Goal: Information Seeking & Learning: Learn about a topic

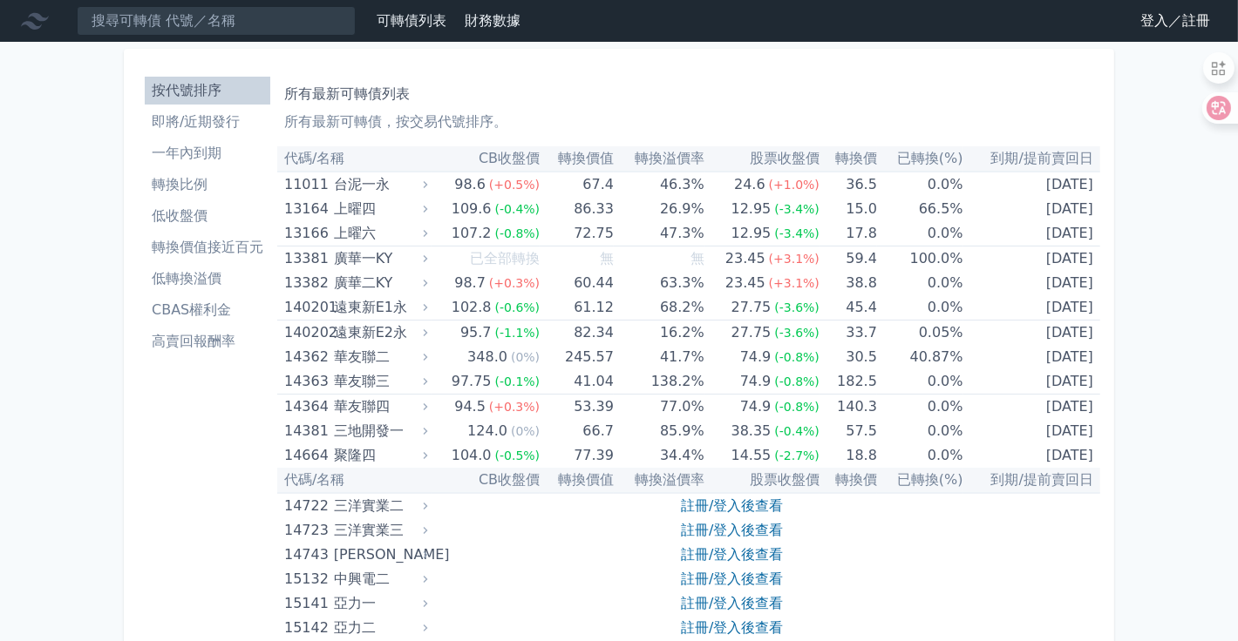
click at [1148, 29] on link "登入／註冊" at bounding box center [1175, 21] width 98 height 28
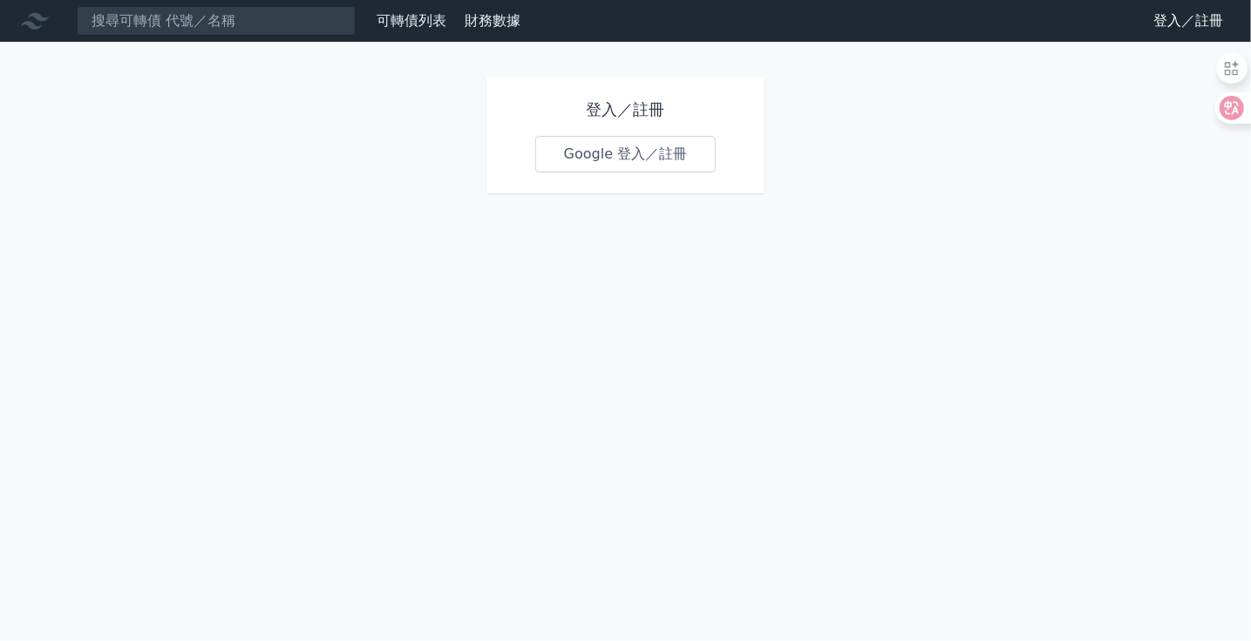
click at [241, 144] on div "可轉債列表 財務數據 可轉債列表 財務數據 登入／註冊 登入／註冊 登入／註冊 Google 登入／註冊" at bounding box center [625, 320] width 1251 height 641
click at [49, 30] on icon at bounding box center [35, 21] width 28 height 28
click at [549, 173] on link "Google 登入／註冊" at bounding box center [625, 154] width 181 height 37
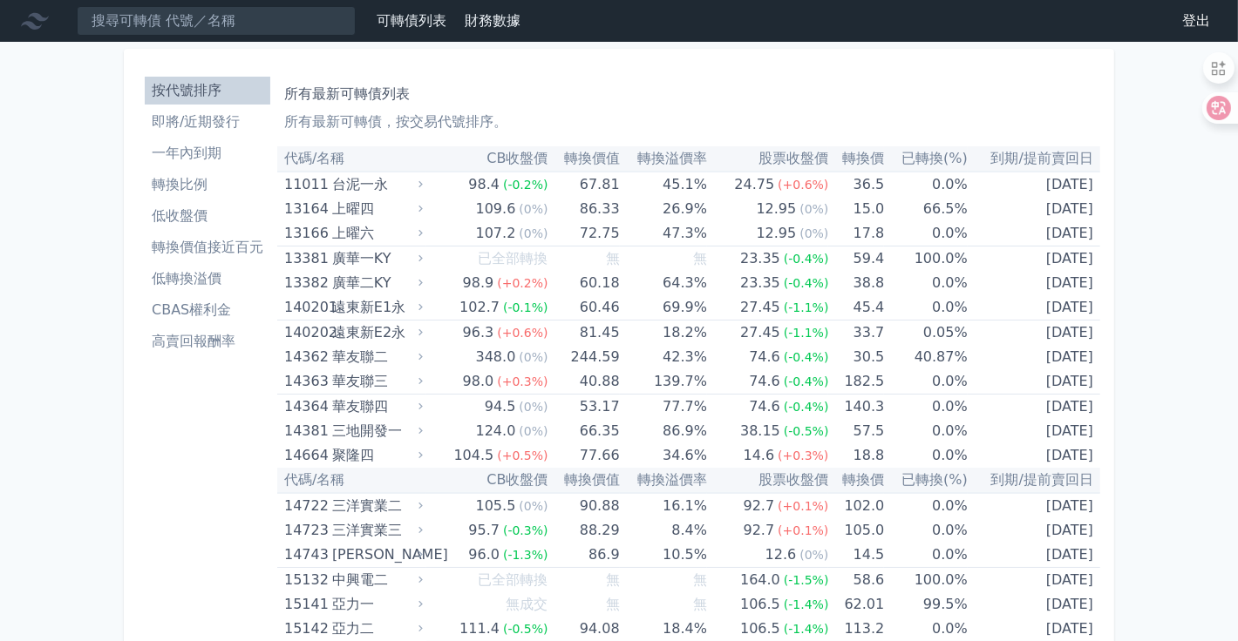
click at [48, 30] on icon at bounding box center [35, 21] width 28 height 17
click at [145, 321] on li "CBAS權利金" at bounding box center [207, 310] width 125 height 21
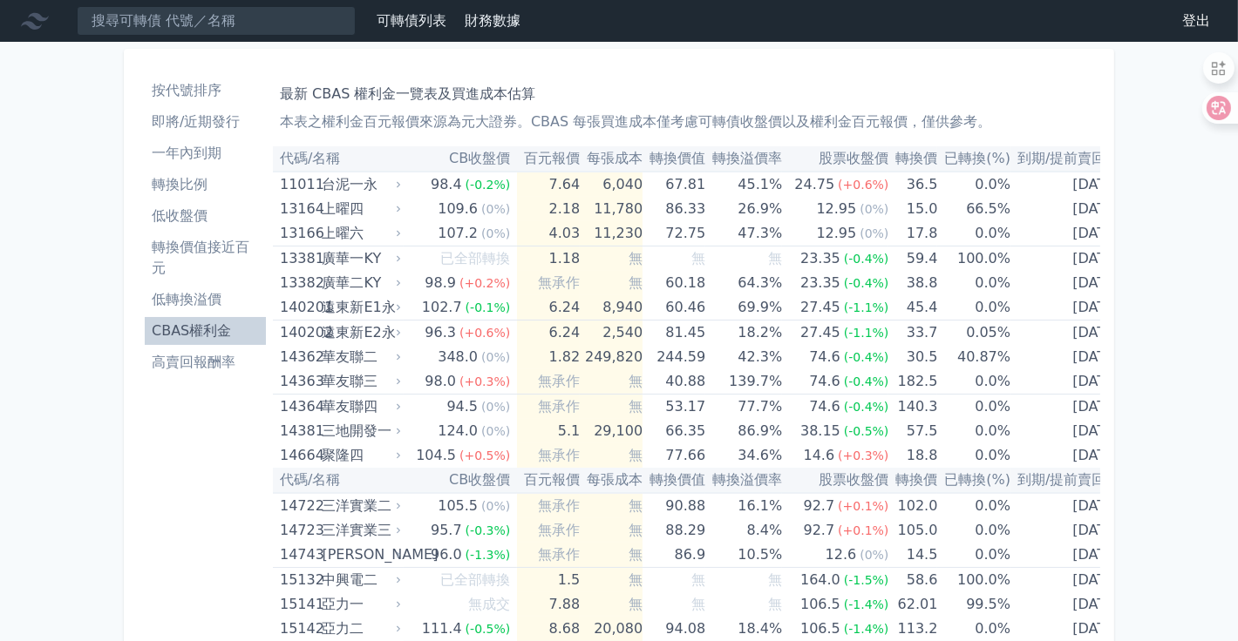
click at [145, 373] on li "高賣回報酬率" at bounding box center [205, 362] width 121 height 21
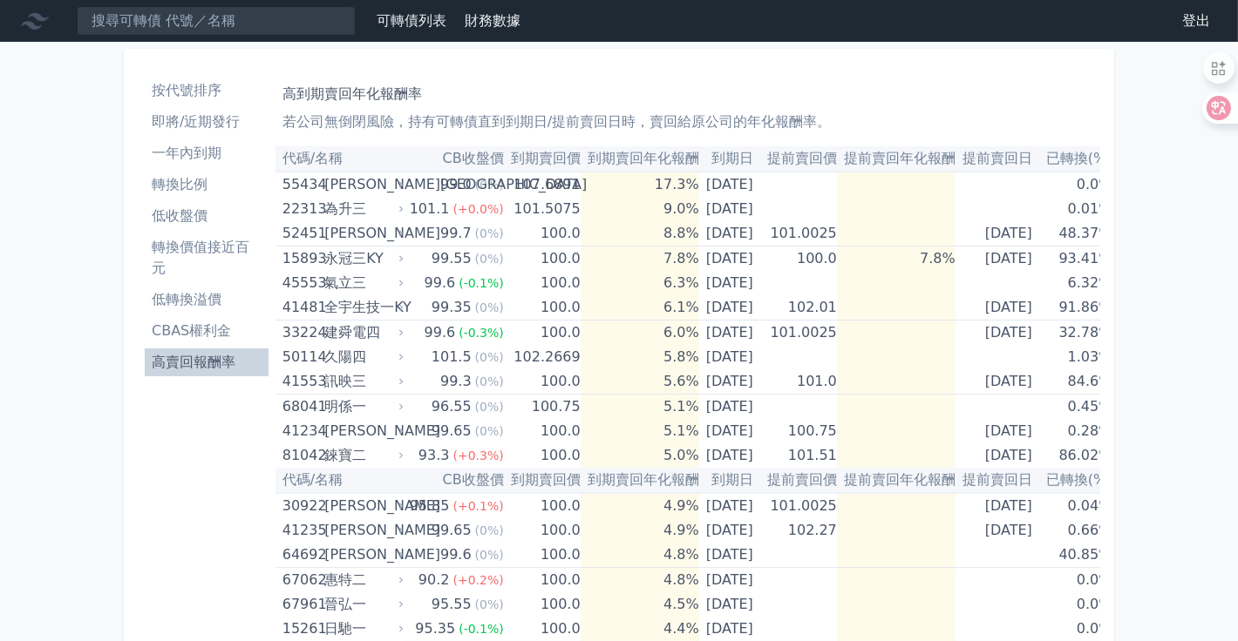
click at [49, 25] on icon at bounding box center [35, 21] width 28 height 17
click at [193, 15] on input at bounding box center [216, 21] width 279 height 30
click at [46, 30] on icon at bounding box center [35, 21] width 28 height 28
click at [145, 101] on li "按代號排序" at bounding box center [207, 90] width 124 height 21
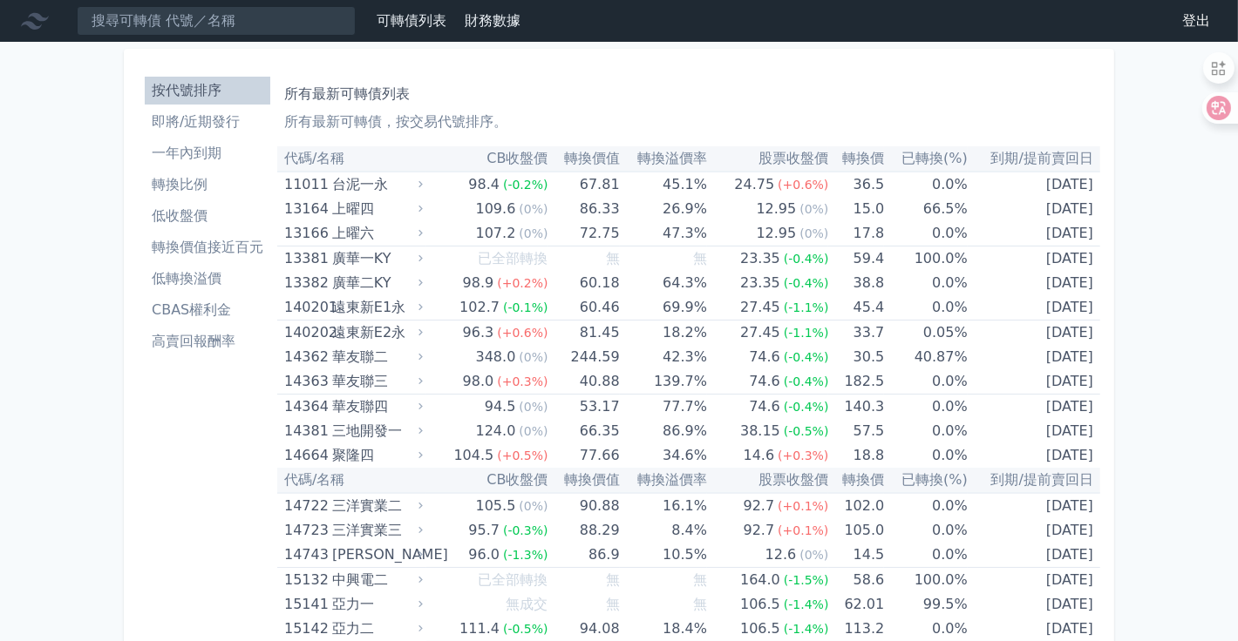
click at [446, 28] on link "可轉債列表" at bounding box center [411, 20] width 70 height 17
click at [145, 132] on li "即將/近期發行" at bounding box center [207, 122] width 125 height 21
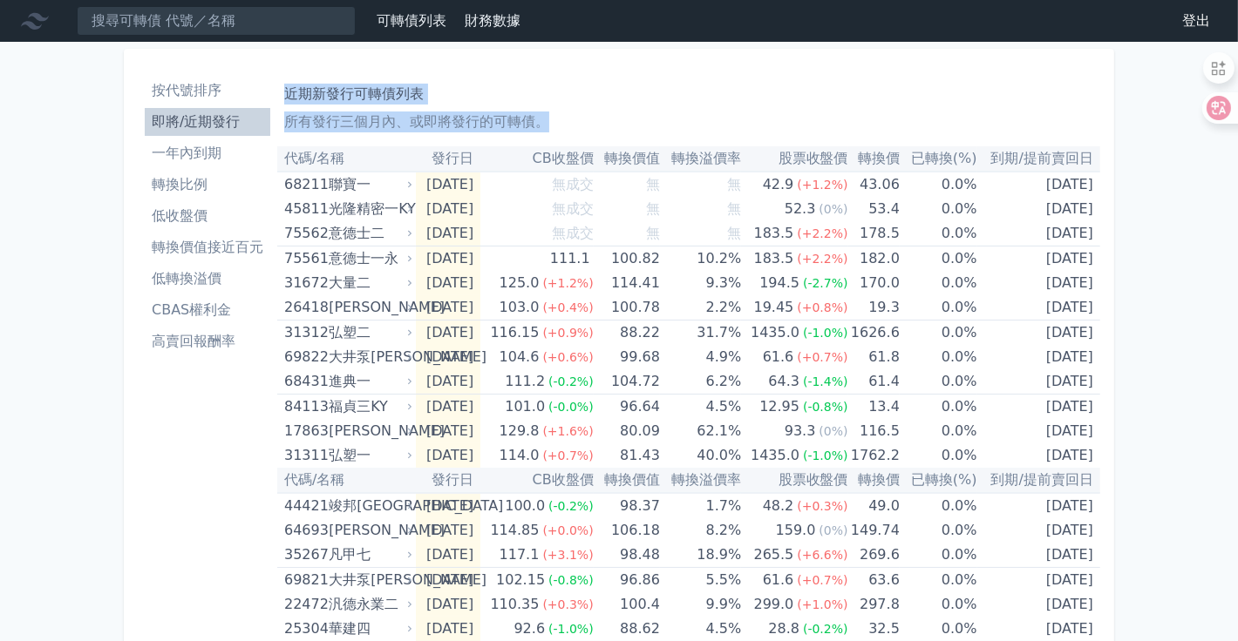
drag, startPoint x: 1212, startPoint y: 595, endPoint x: 207, endPoint y: 112, distance: 1116.0
click at [207, 112] on div "按代號排序 即將/近期發行 一年內到期 轉換比例 低收盤價 轉換價值接近百元 低轉換溢價 CBAS權利金 高賣回報酬率 近期新發行可轉債列表 所有發行三個月內…" at bounding box center [619, 640] width 990 height 1183
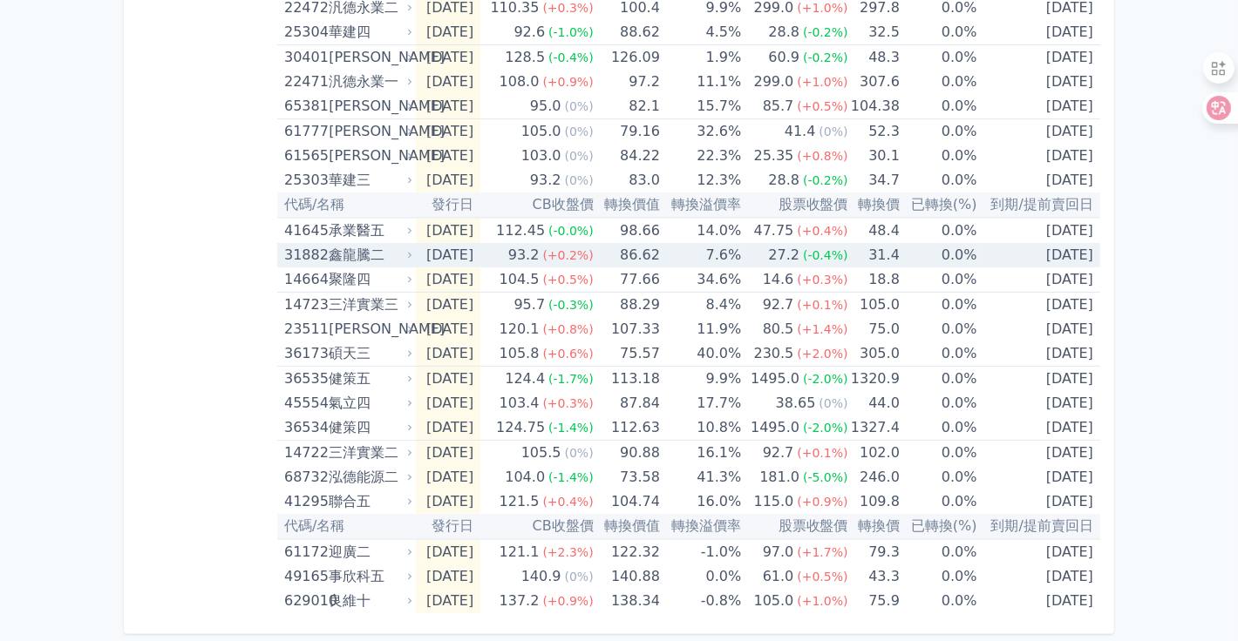
scroll to position [810, 0]
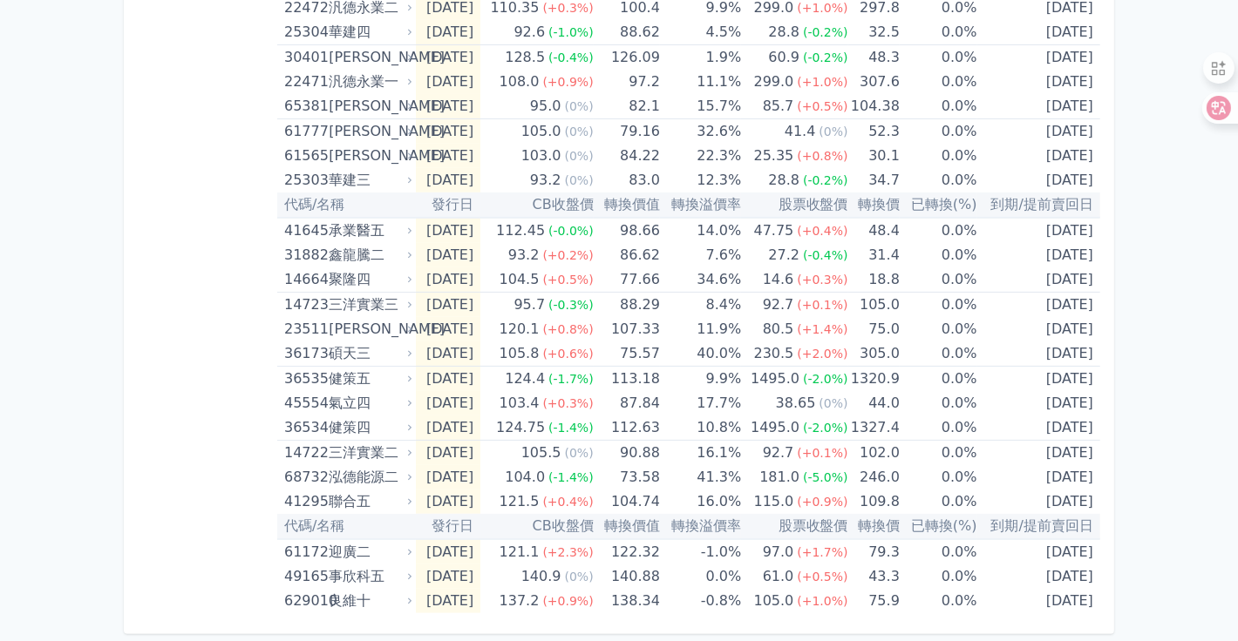
click at [138, 334] on div "按代號排序 即將/近期發行 一年內到期 轉換比例 低收盤價 轉換價值接近百元 低轉換溢價 CBAS權利金 高賣回報酬率" at bounding box center [207, 43] width 139 height 1141
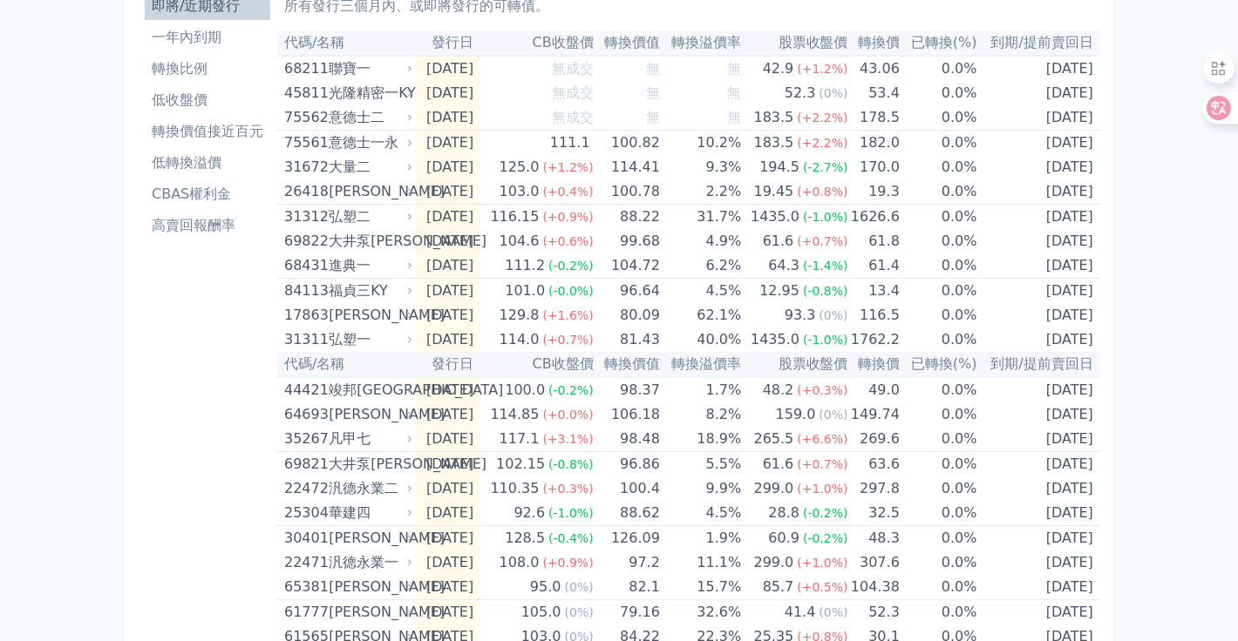
scroll to position [112, 0]
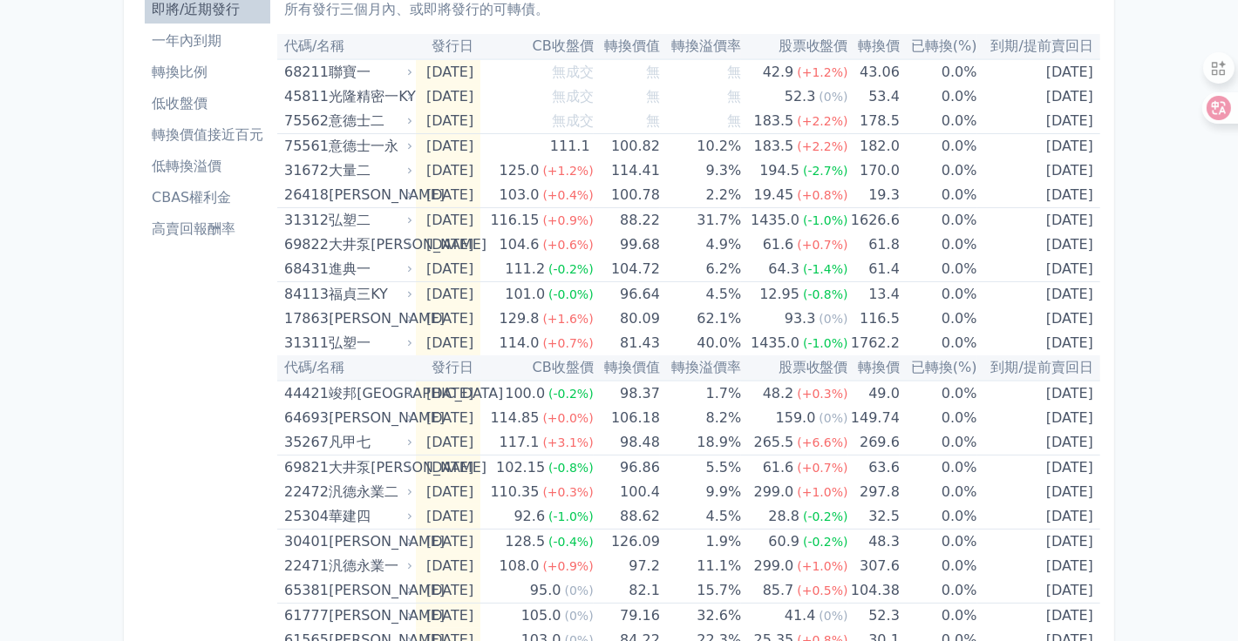
click at [145, 208] on li "CBAS權利金" at bounding box center [207, 197] width 125 height 21
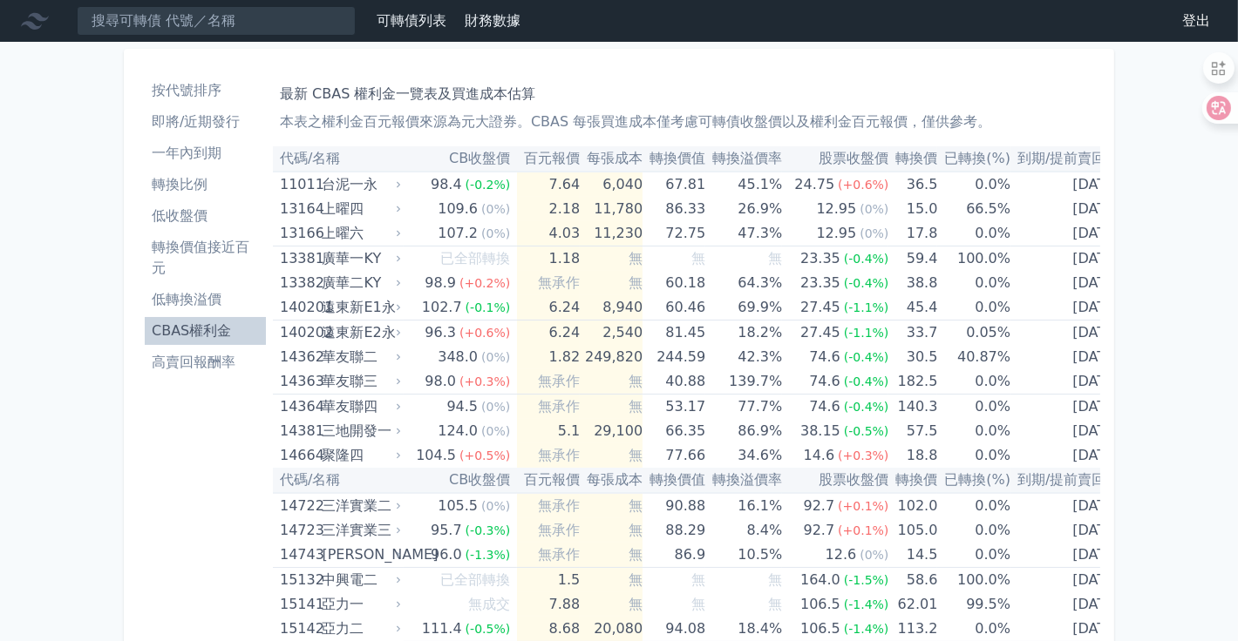
click at [520, 29] on link "財務數據" at bounding box center [493, 20] width 56 height 17
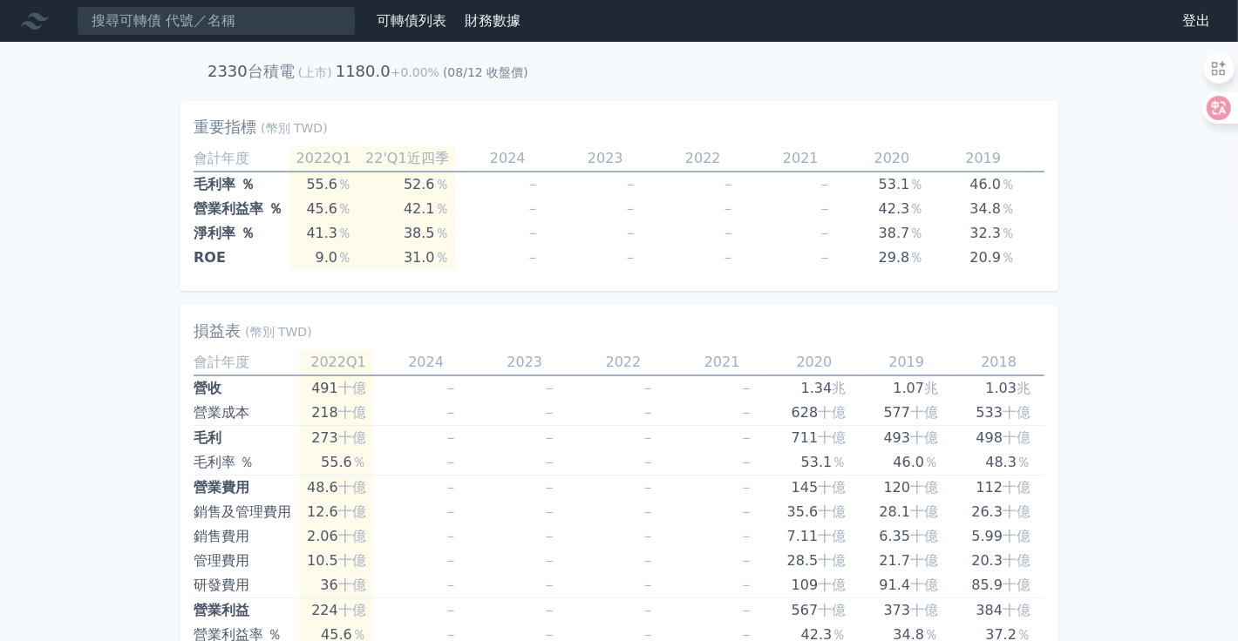
click at [446, 19] on link "可轉債列表" at bounding box center [411, 20] width 70 height 17
